Goal: Transaction & Acquisition: Obtain resource

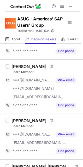
scroll to position [321, 0]
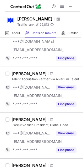
scroll to position [47, 0]
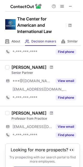
scroll to position [388, 0]
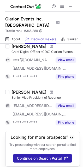
scroll to position [428, 0]
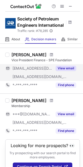
scroll to position [436, 0]
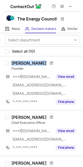
drag, startPoint x: 10, startPoint y: 63, endPoint x: 28, endPoint y: 62, distance: 17.8
click at [28, 62] on div "Iain Pitt Founder ***@hotmail.com ***@oilcouncil.com ***@clarionevents.com View…" at bounding box center [44, 84] width 71 height 46
copy div "Iain Pitt"
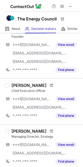
scroll to position [41, 0]
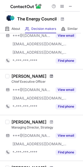
click at [50, 76] on span at bounding box center [51, 76] width 3 height 4
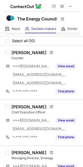
scroll to position [0, 0]
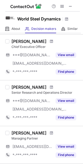
scroll to position [131, 0]
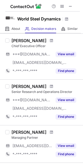
drag, startPoint x: 12, startPoint y: 40, endPoint x: 38, endPoint y: 40, distance: 26.7
click at [38, 40] on div "Philipp Englin" at bounding box center [29, 40] width 35 height 5
copy div "Philipp Englin"
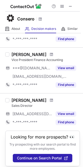
scroll to position [409, 0]
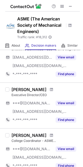
scroll to position [348, 0]
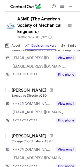
drag, startPoint x: 11, startPoint y: 90, endPoint x: 47, endPoint y: 91, distance: 36.2
click at [47, 91] on div "Thomas Costabile Executive Director/CEO ***@aol.com ***@asme.org View email *-*…" at bounding box center [44, 105] width 71 height 37
copy div "Thomas Costabile"
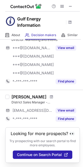
scroll to position [398, 0]
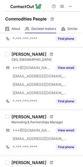
scroll to position [39, 0]
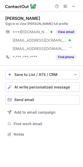
scroll to position [131, 83]
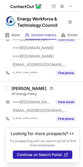
scroll to position [465, 0]
